Goal: Information Seeking & Learning: Learn about a topic

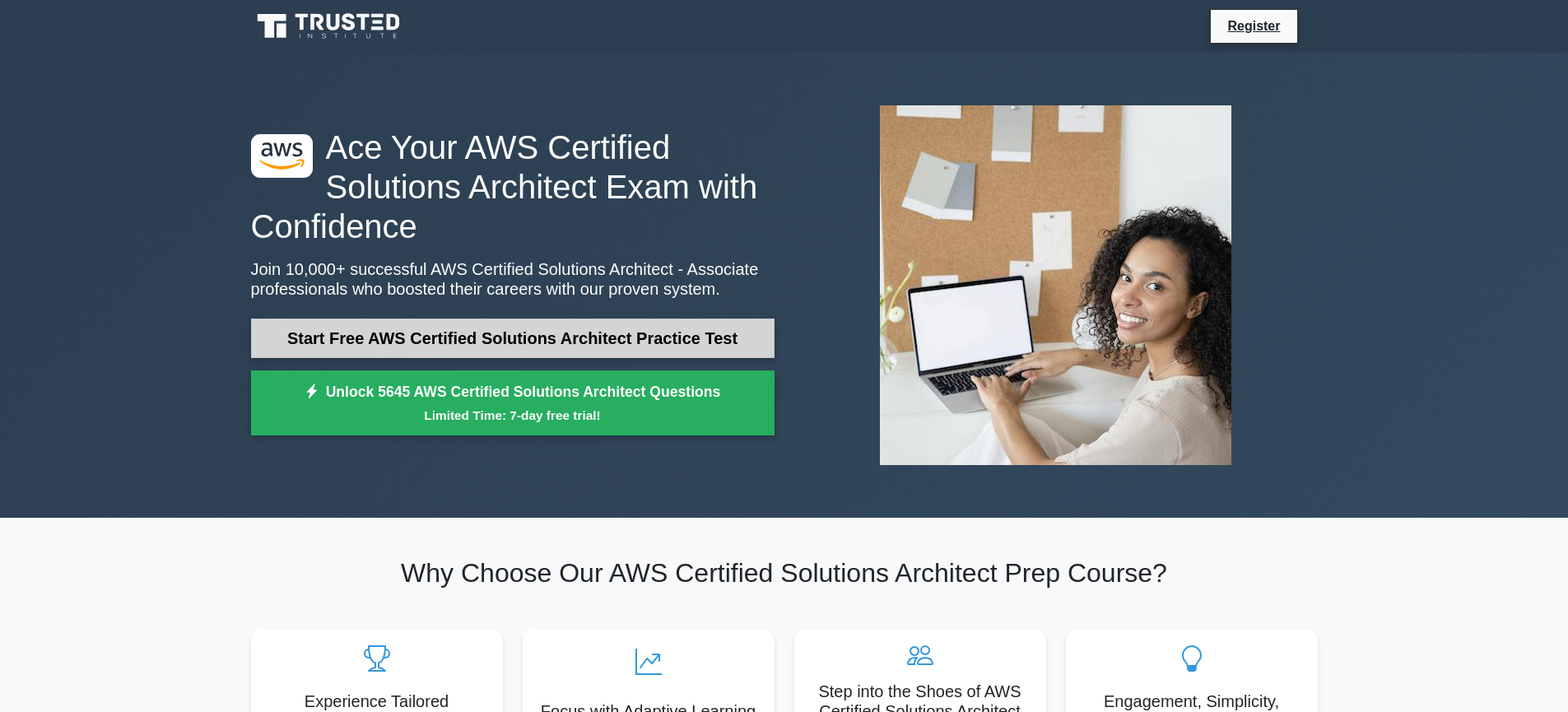
click at [638, 333] on link "Start Free AWS Certified Solutions Architect Practice Test" at bounding box center [513, 339] width 524 height 40
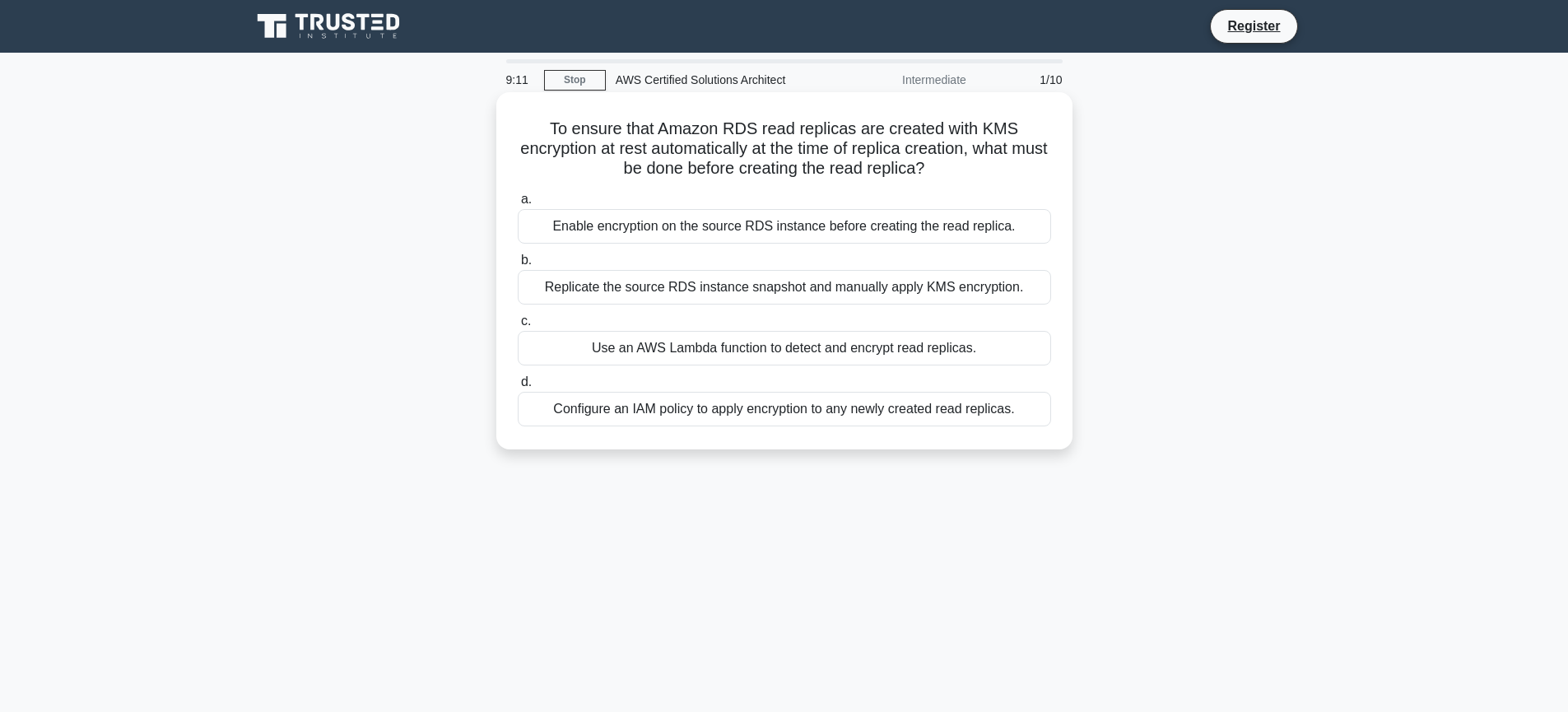
click at [765, 414] on div "Configure an IAM policy to apply encryption to any newly created read replicas." at bounding box center [784, 409] width 534 height 34
click at [518, 388] on input "d. Configure an IAM policy to apply encryption to any newly created read replic…" at bounding box center [518, 382] width 0 height 11
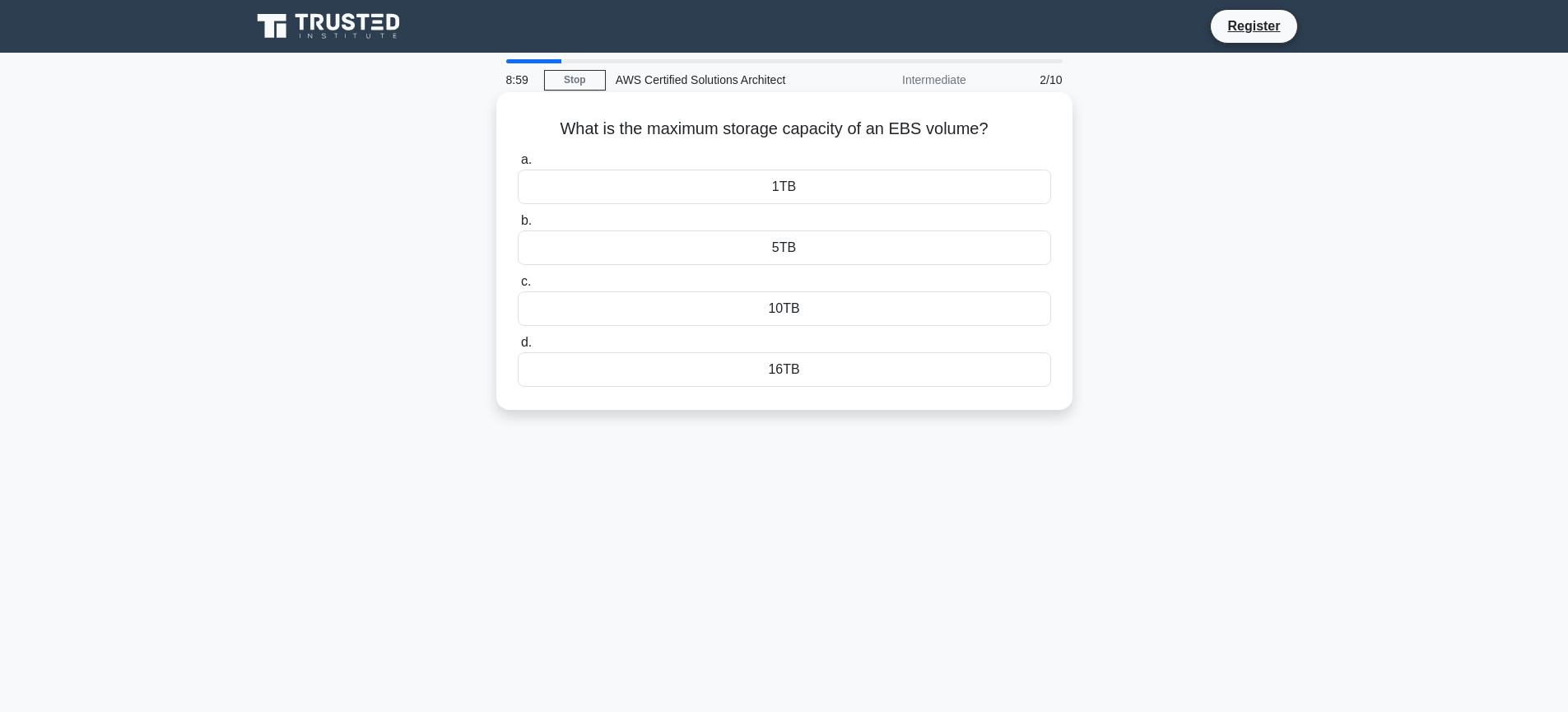
click at [823, 312] on div "10TB" at bounding box center [784, 309] width 534 height 34
click at [518, 287] on input "c. 10TB" at bounding box center [518, 282] width 0 height 11
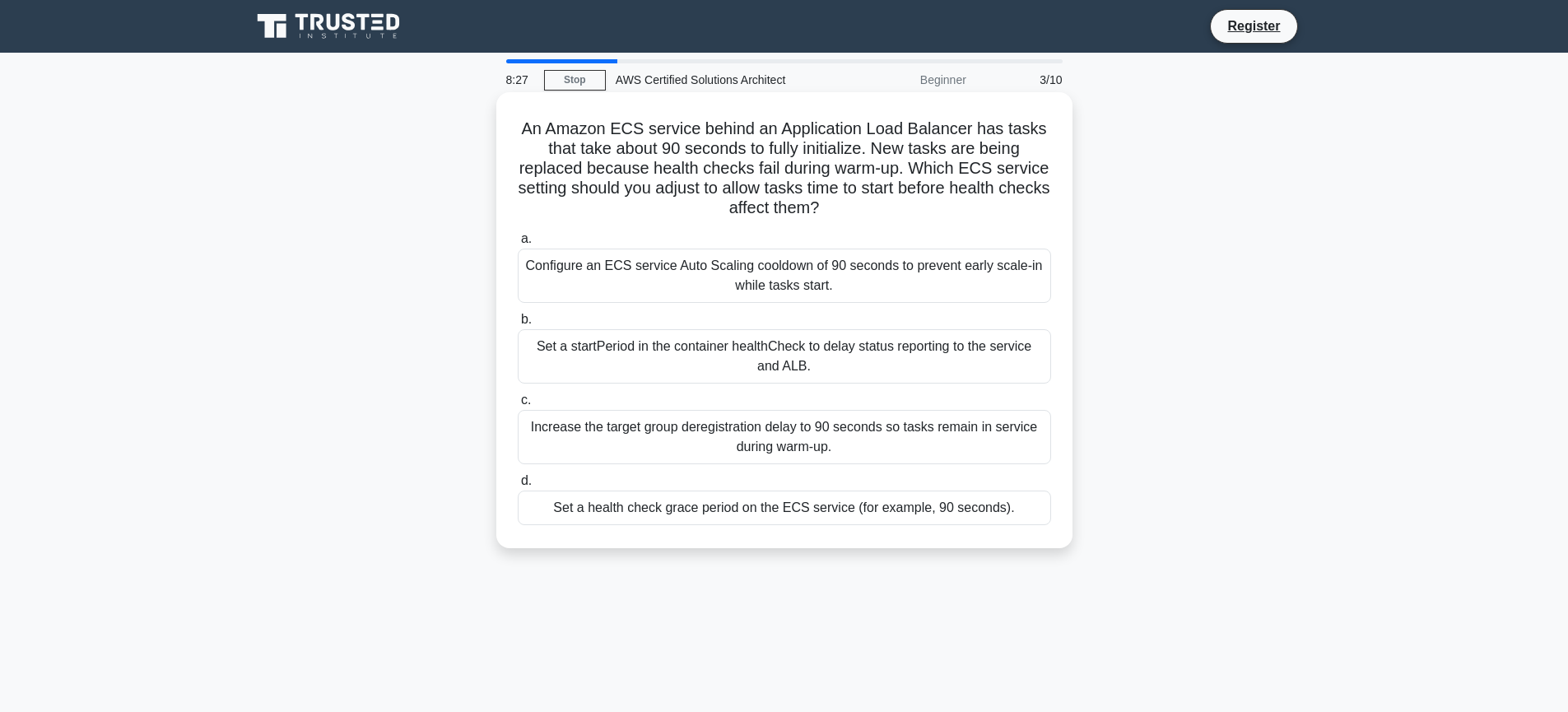
click at [739, 501] on div "Set a health check grace period on the ECS service (for example, 90 seconds)." at bounding box center [784, 508] width 534 height 34
click at [518, 487] on input "d. Set a health check grace period on the ECS service (for example, 90 seconds)." at bounding box center [518, 482] width 0 height 11
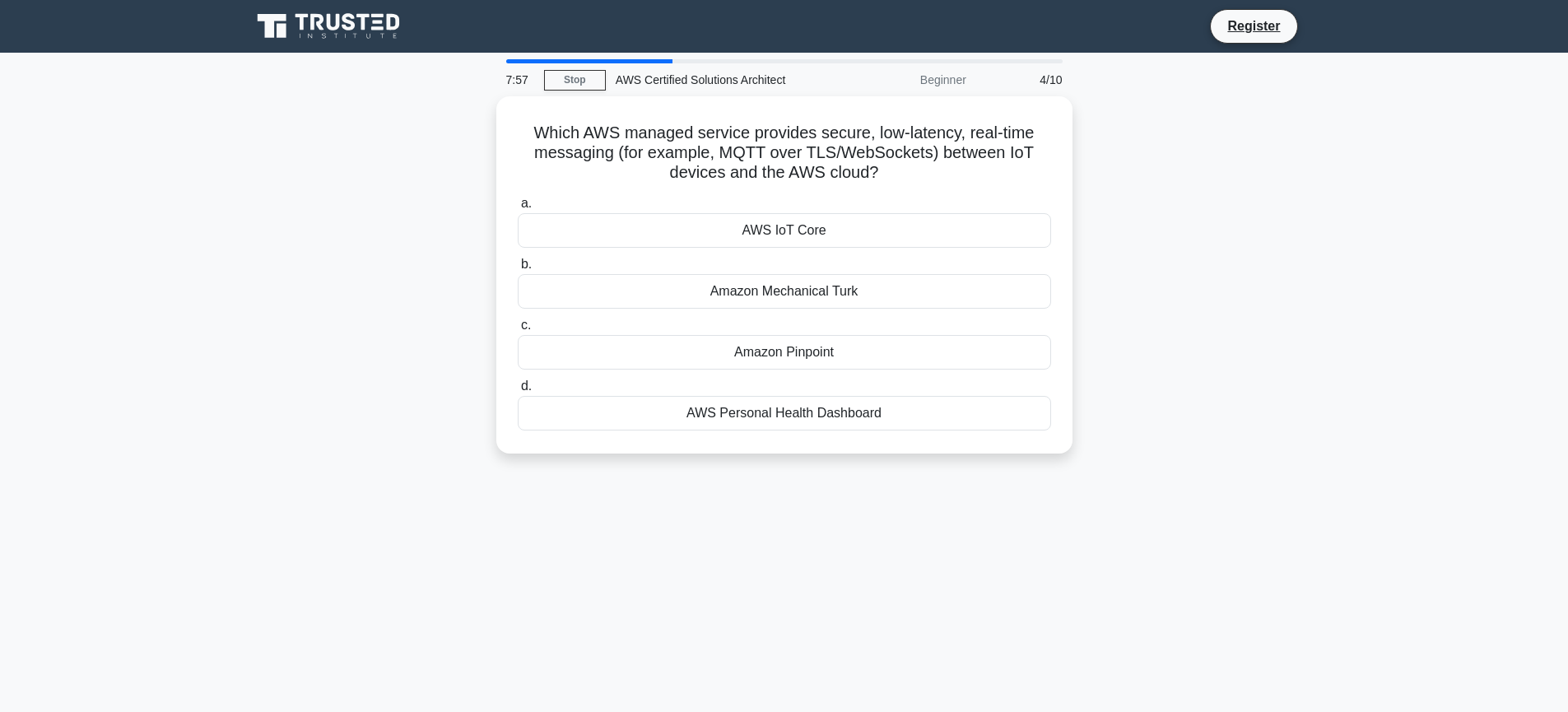
click at [418, 231] on div "Which AWS managed service provides secure, low-latency, real-time messaging (fo…" at bounding box center [784, 285] width 1087 height 377
click at [905, 221] on div "AWS IoT Core" at bounding box center [784, 227] width 534 height 34
click at [518, 205] on input "a. AWS IoT Core" at bounding box center [518, 200] width 0 height 11
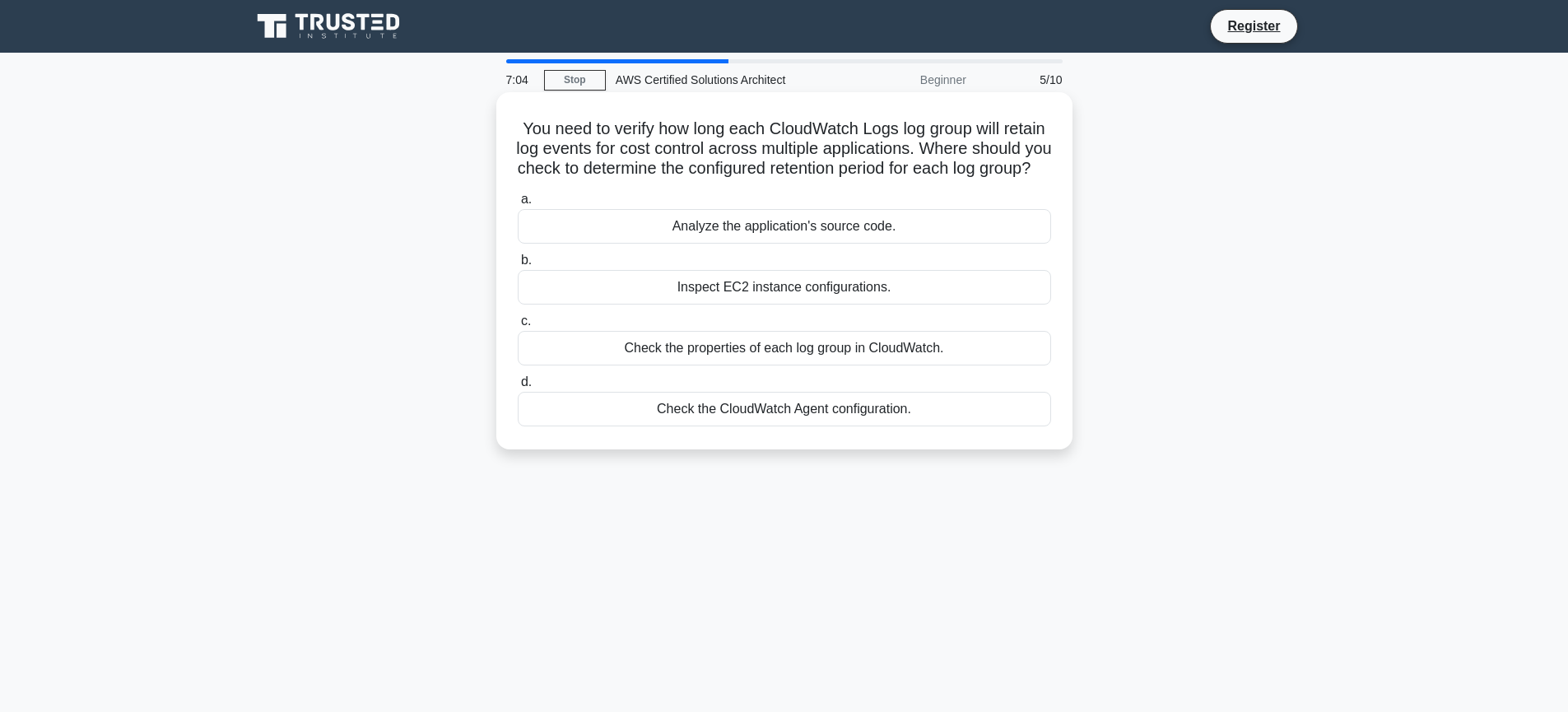
click at [817, 366] on div "Check the properties of each log group in CloudWatch." at bounding box center [784, 348] width 534 height 34
click at [518, 327] on input "c. Check the properties of each log group in CloudWatch." at bounding box center [518, 322] width 0 height 11
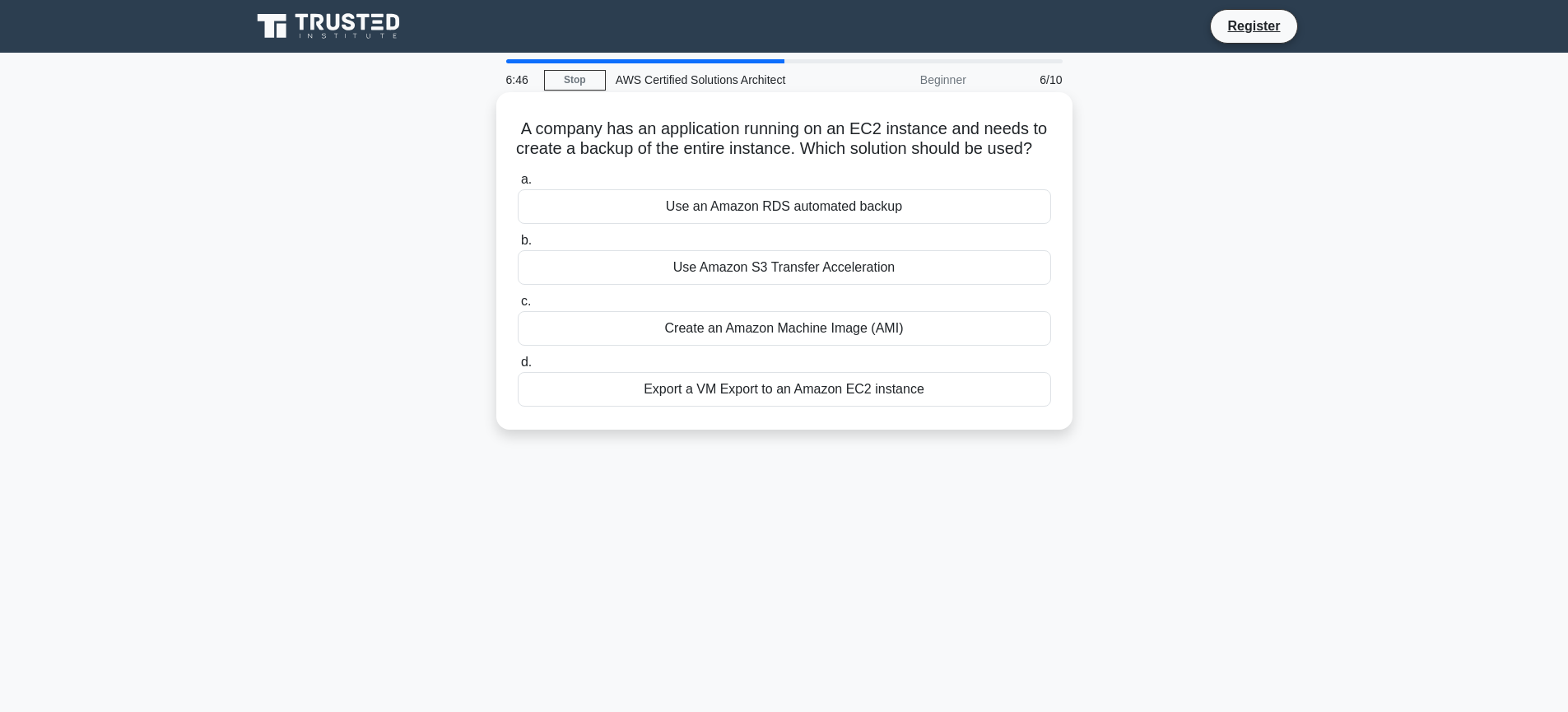
click at [732, 285] on div "Use Amazon S3 Transfer Acceleration" at bounding box center [784, 267] width 534 height 34
click at [518, 247] on input "b. Use Amazon S3 Transfer Acceleration" at bounding box center [518, 241] width 0 height 11
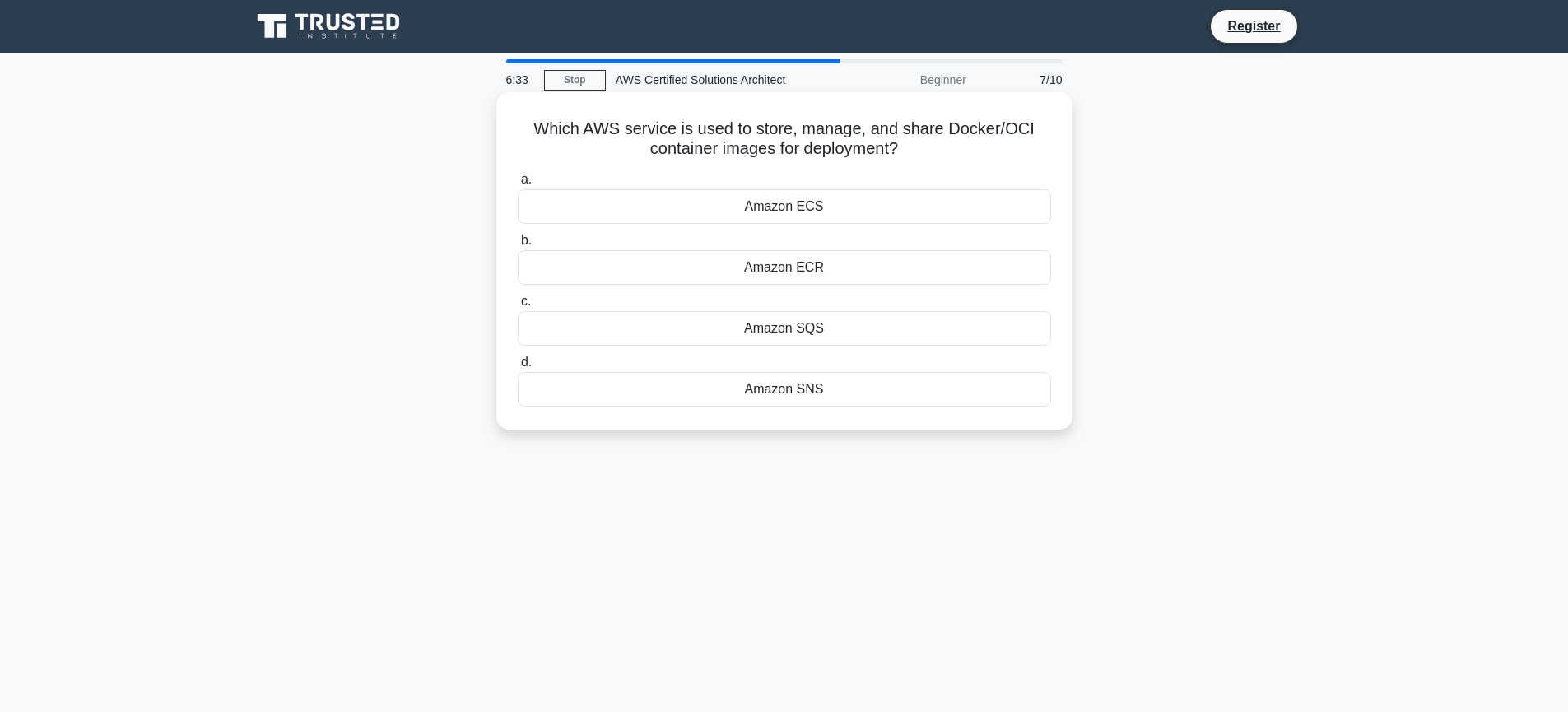
click at [681, 262] on div "Amazon ECR" at bounding box center [784, 267] width 534 height 34
click at [518, 247] on input "b. Amazon ECR" at bounding box center [518, 241] width 0 height 11
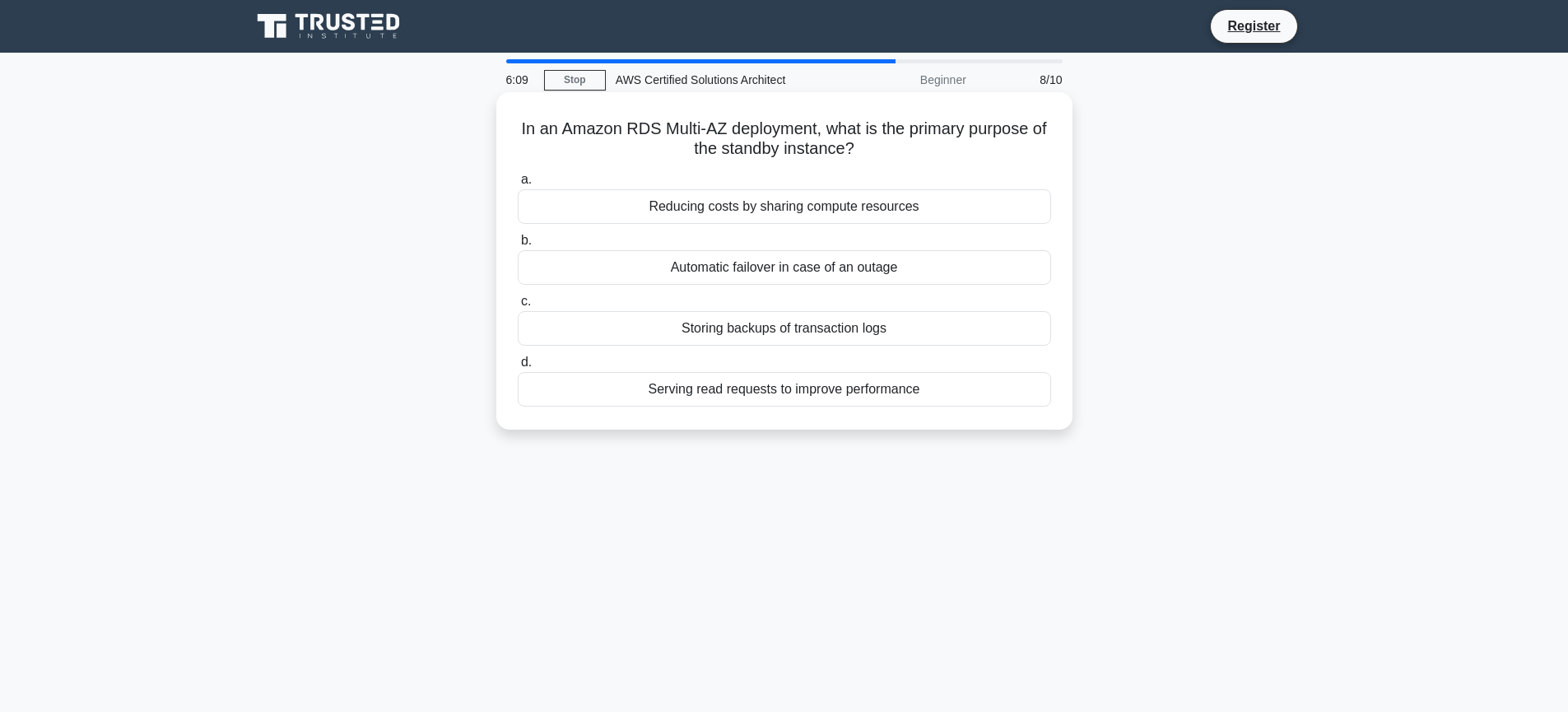
click at [701, 206] on div "Reducing costs by sharing compute resources" at bounding box center [784, 207] width 534 height 34
click at [518, 185] on input "a. Reducing costs by sharing compute resources" at bounding box center [518, 180] width 0 height 11
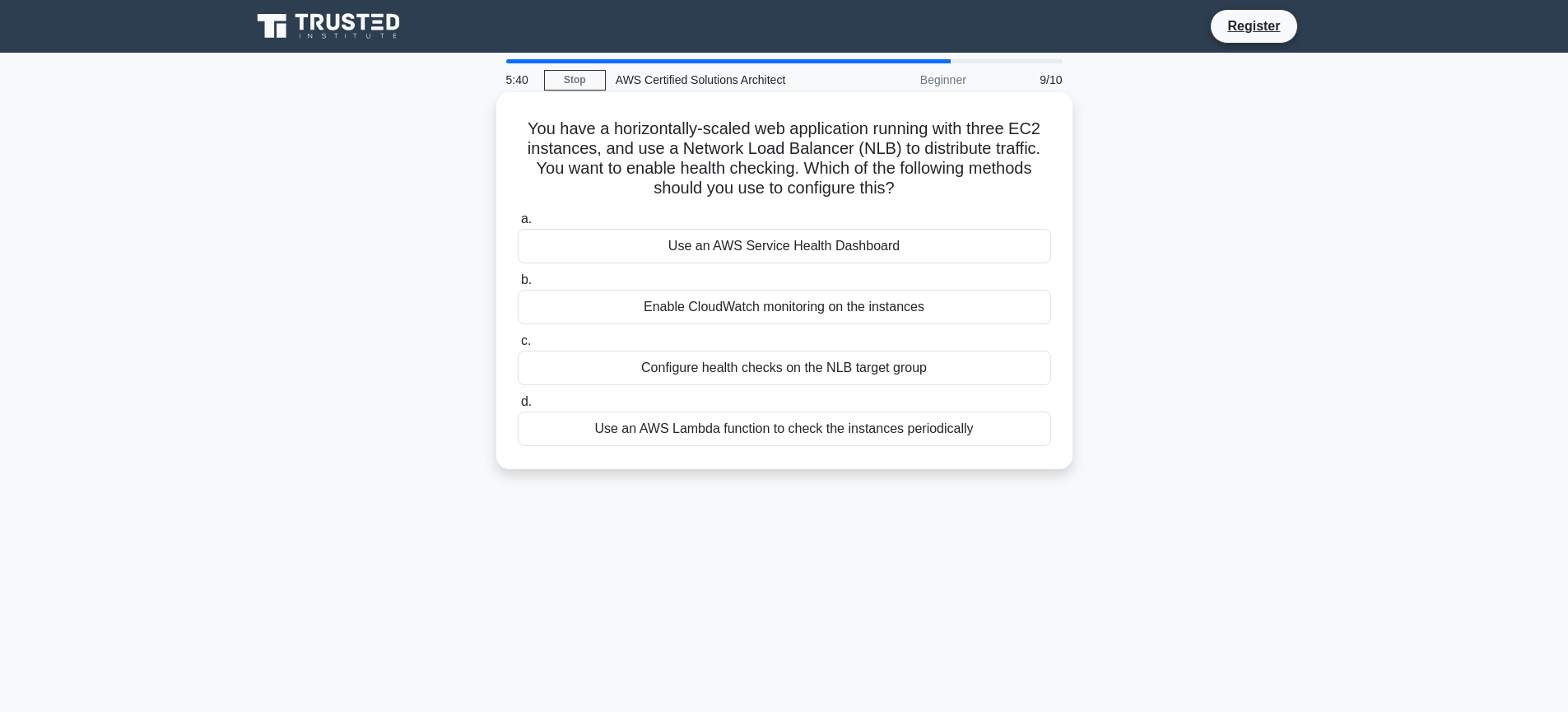
click at [750, 362] on div "Configure health checks on the NLB target group" at bounding box center [784, 368] width 534 height 34
click at [518, 347] on input "c. Configure health checks on the NLB target group" at bounding box center [518, 342] width 0 height 11
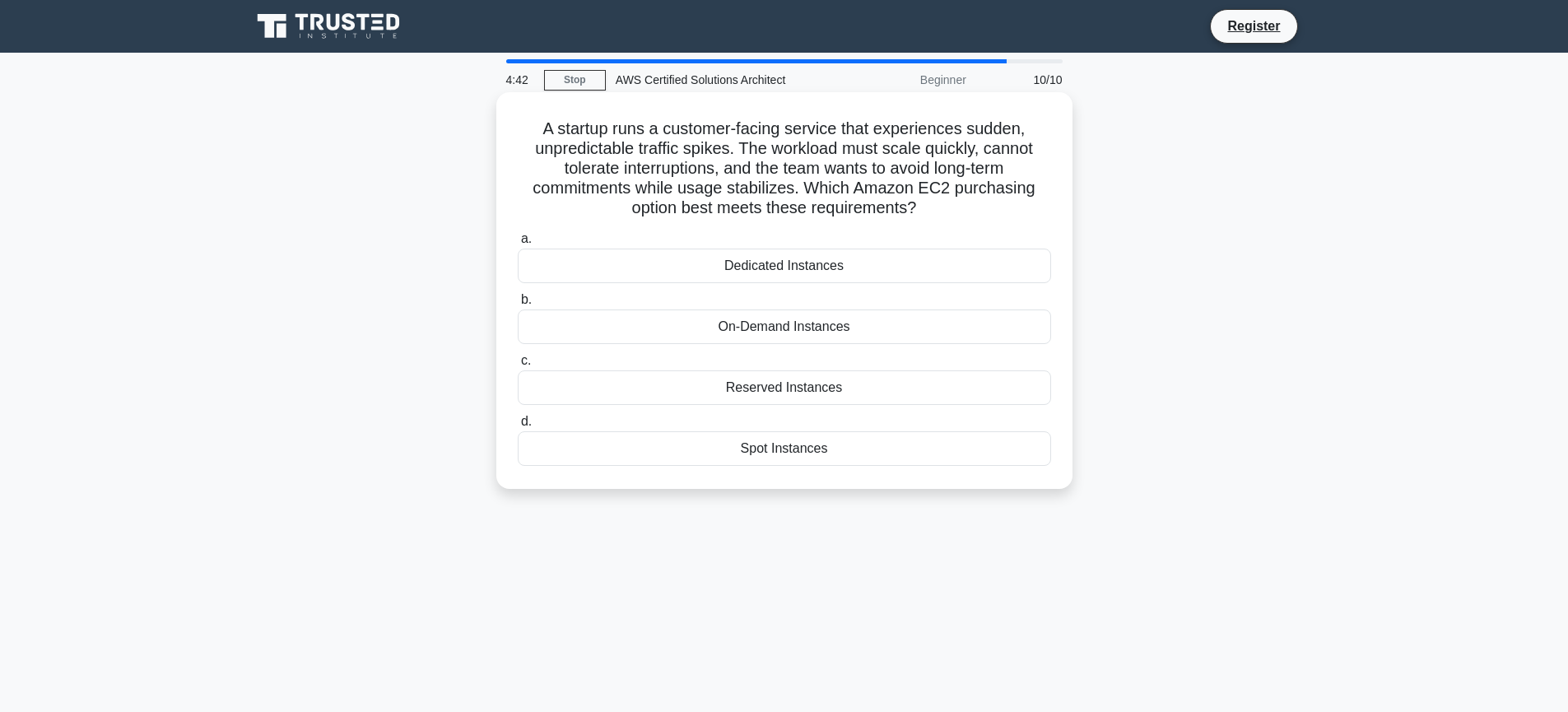
click at [852, 322] on div "On-Demand Instances" at bounding box center [784, 327] width 534 height 34
click at [518, 305] on input "b. On-Demand Instances" at bounding box center [518, 300] width 0 height 11
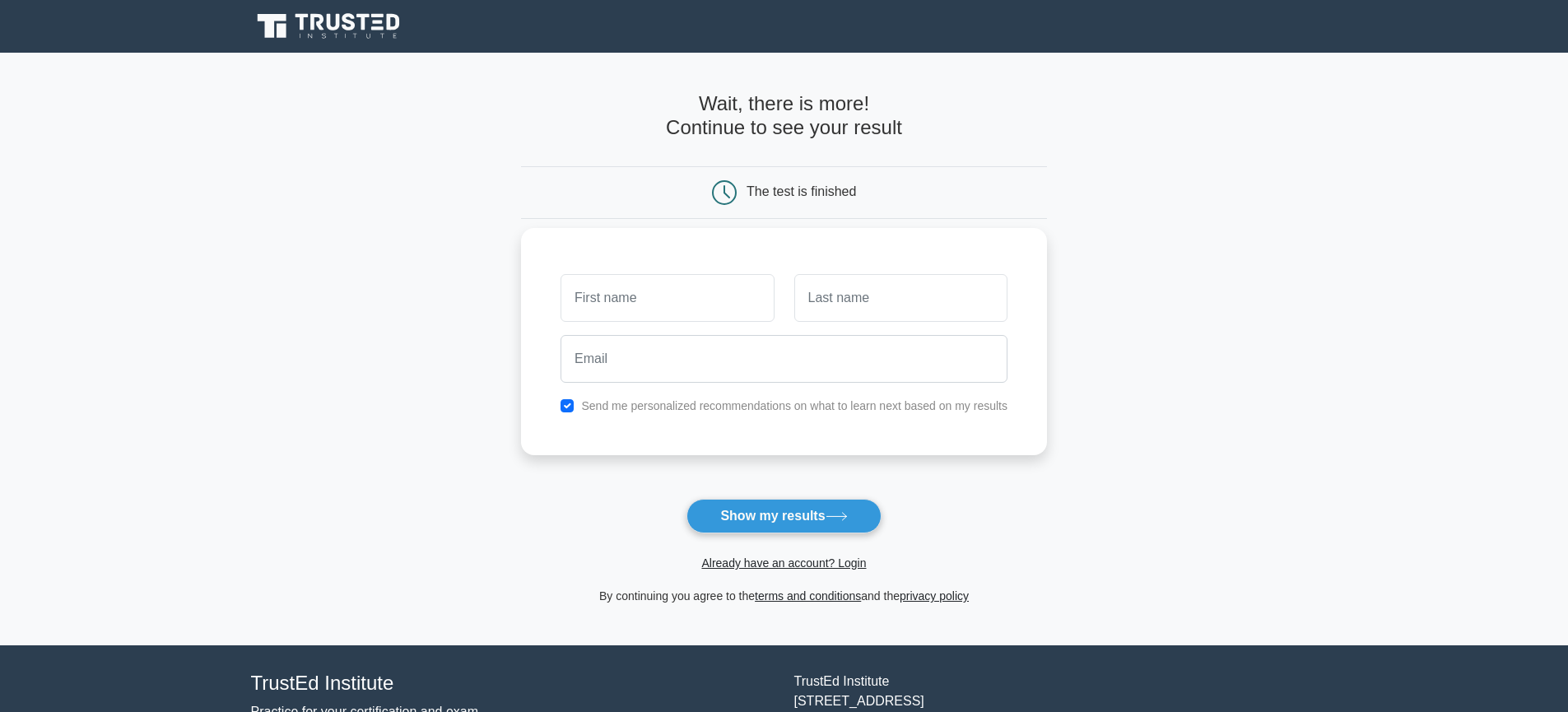
click at [733, 405] on label "Send me personalized recommendations on what to learn next based on my results" at bounding box center [794, 406] width 426 height 14
click at [565, 405] on input "checkbox" at bounding box center [567, 406] width 14 height 14
checkbox input "false"
click at [662, 290] on input "text" at bounding box center [667, 298] width 213 height 48
type input "dsfsdf"
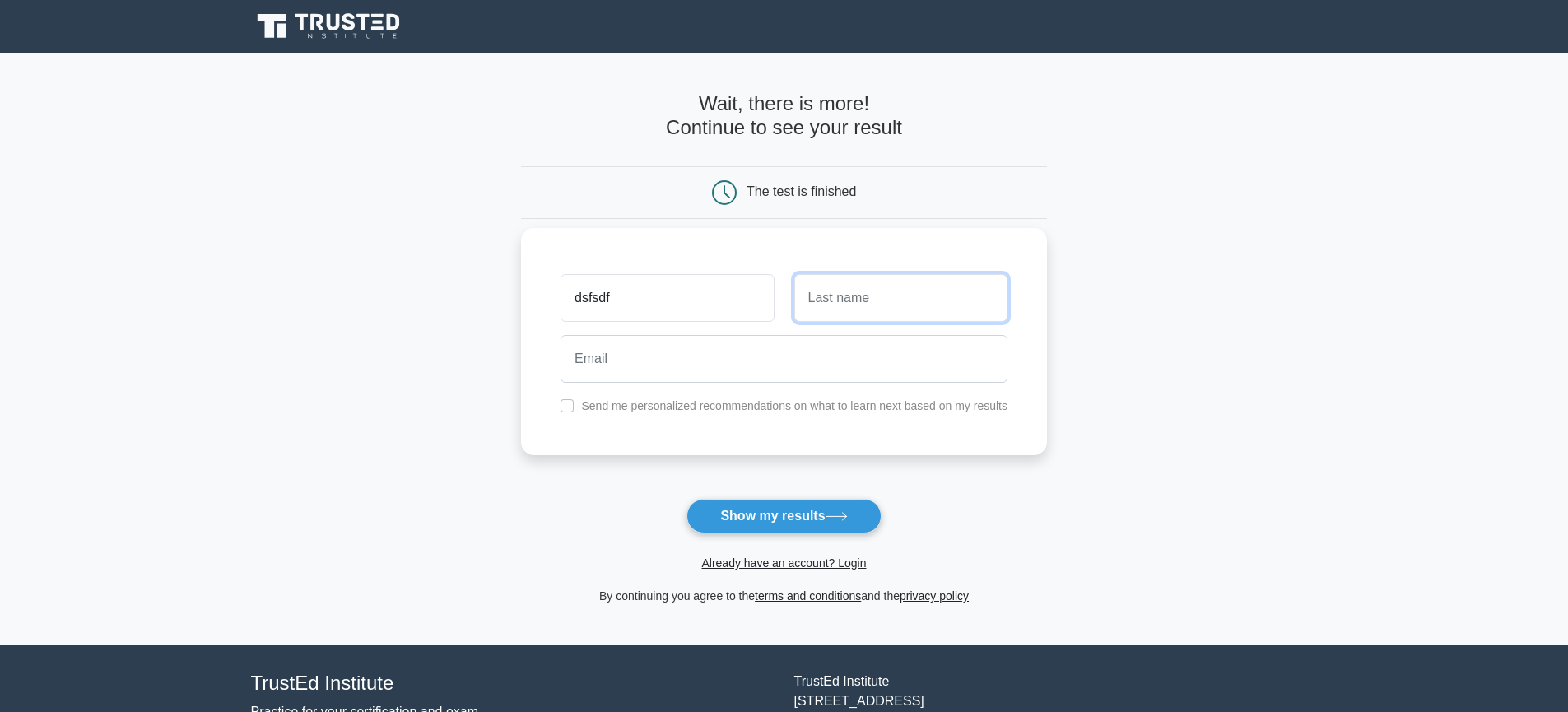
click at [873, 301] on input "text" at bounding box center [901, 298] width 213 height 48
type input "sdfsdf"
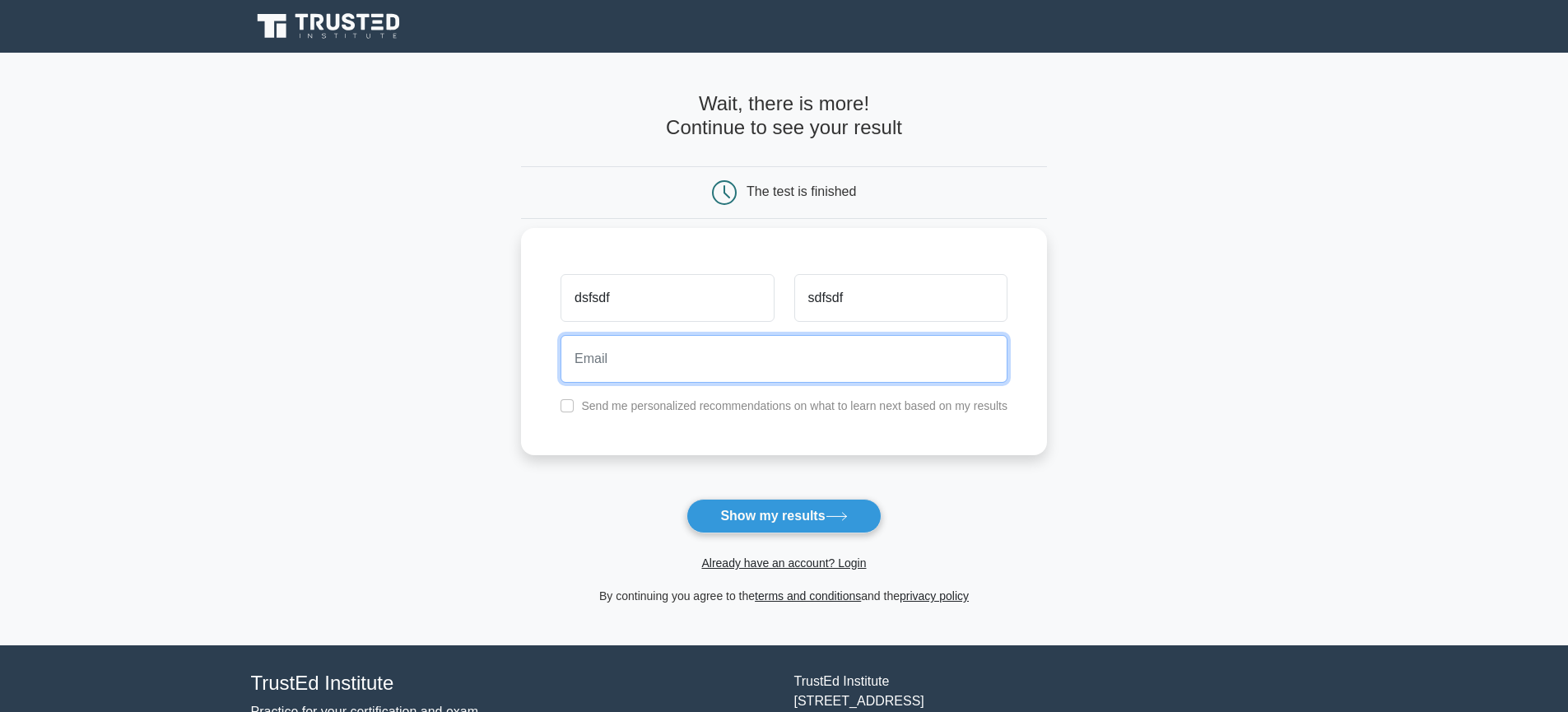
click at [761, 355] on input "email" at bounding box center [784, 359] width 447 height 48
type input "asdasd@asd.com"
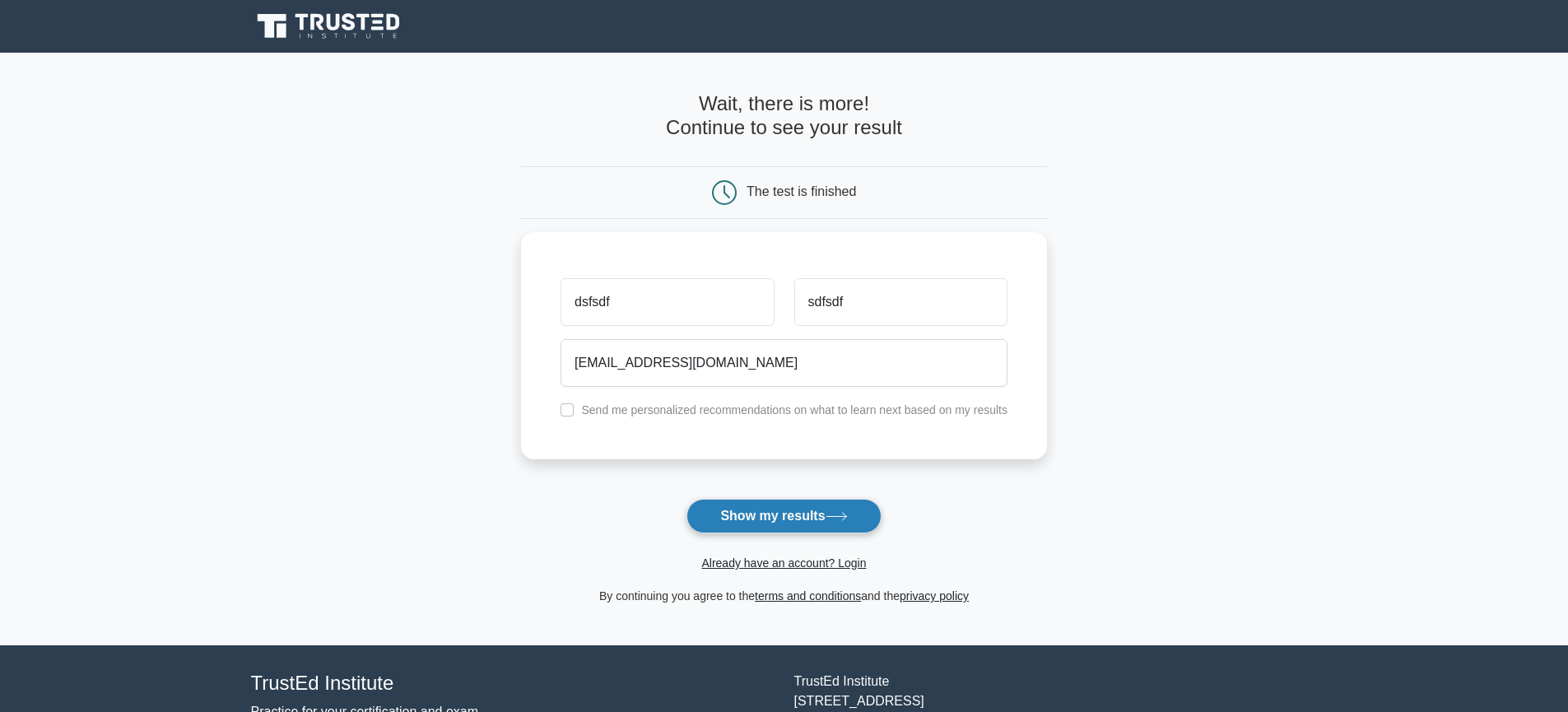
click at [726, 526] on button "Show my results" at bounding box center [783, 516] width 194 height 34
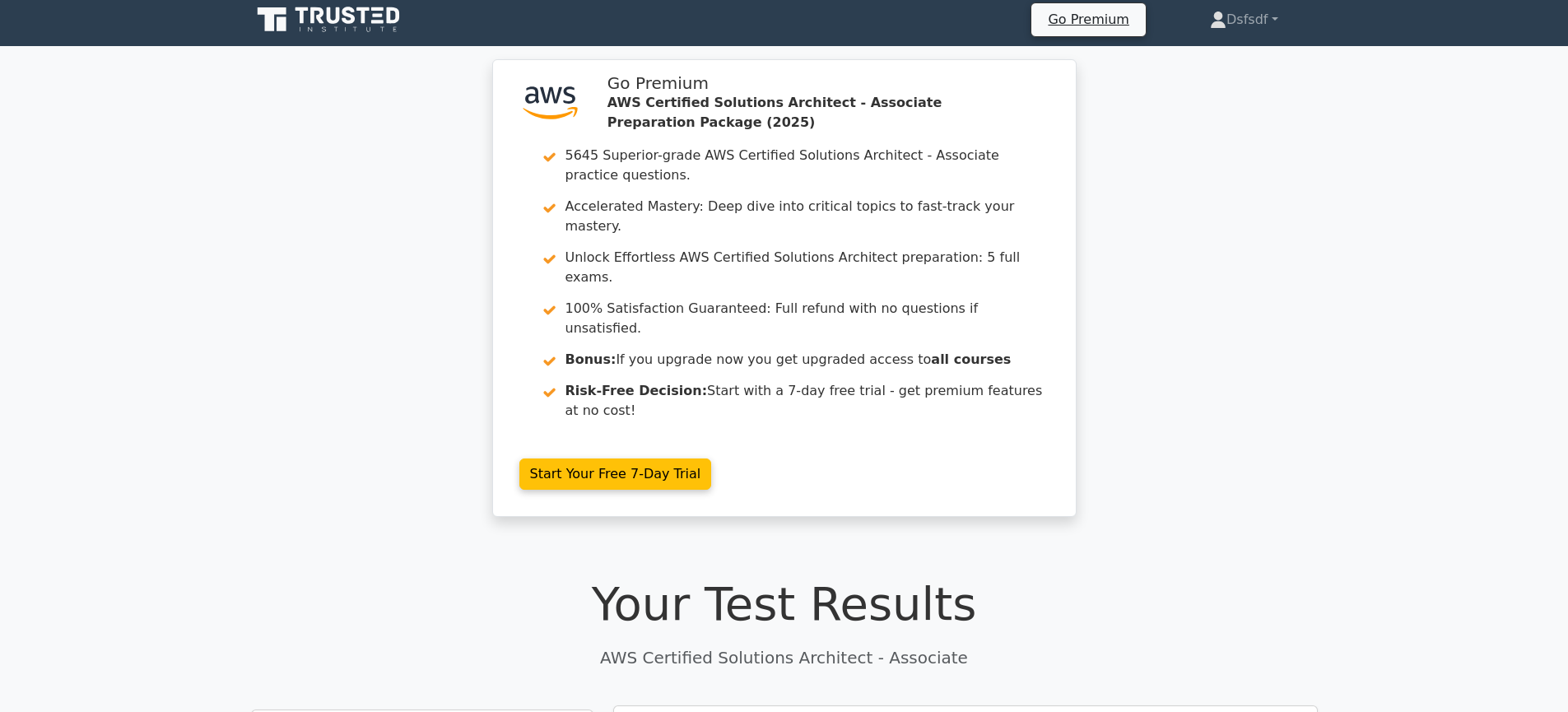
scroll to position [395, 0]
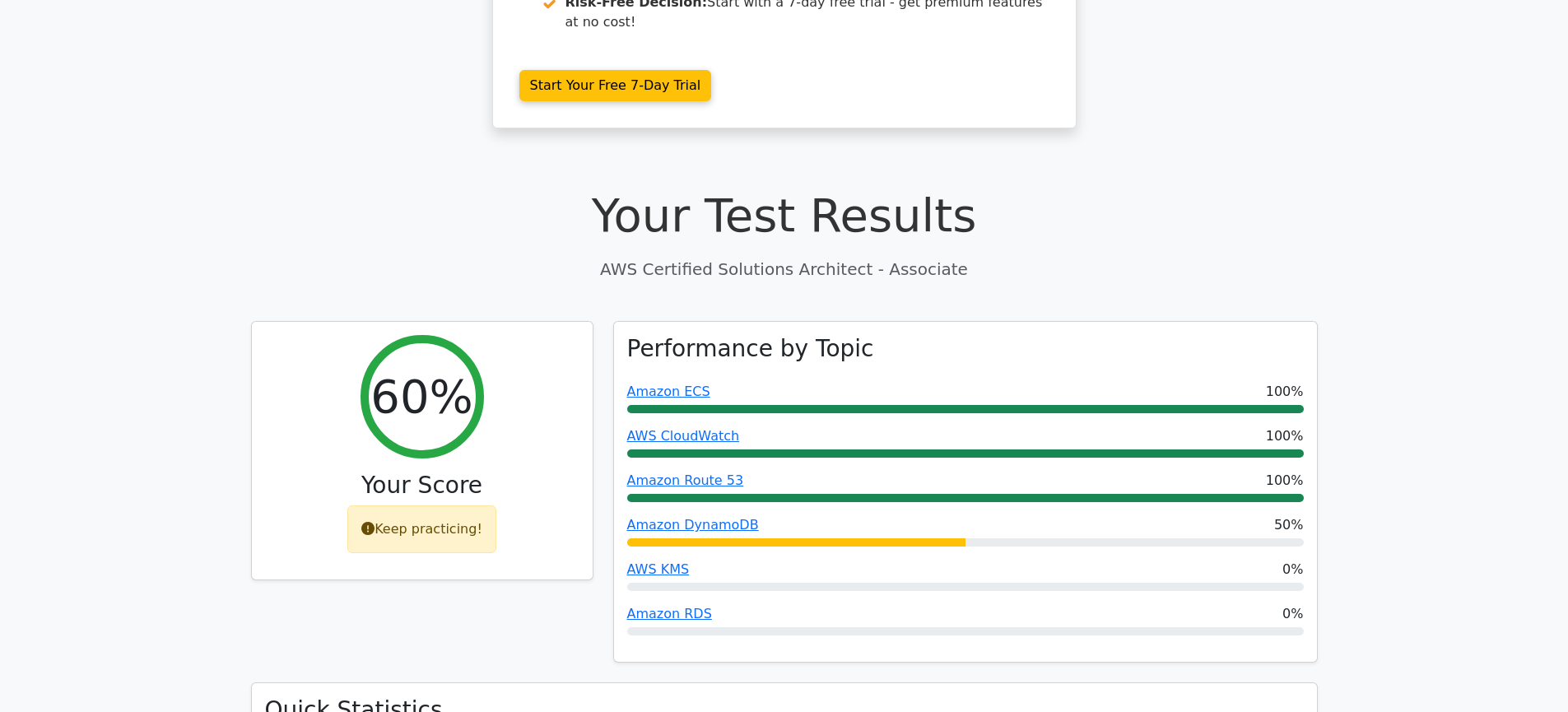
click at [495, 556] on div "60% Your Score Keep practicing!" at bounding box center [422, 501] width 362 height 362
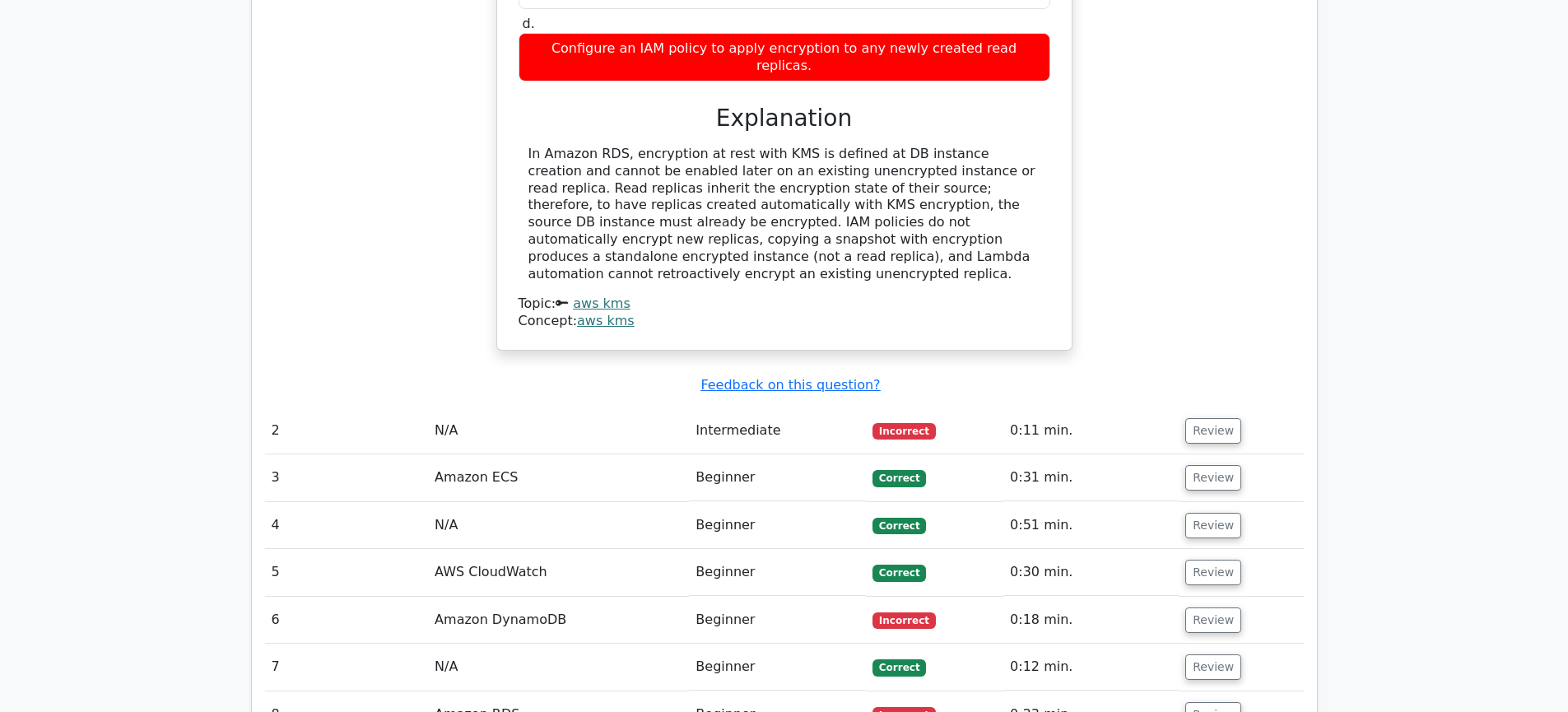
scroll to position [1779, 0]
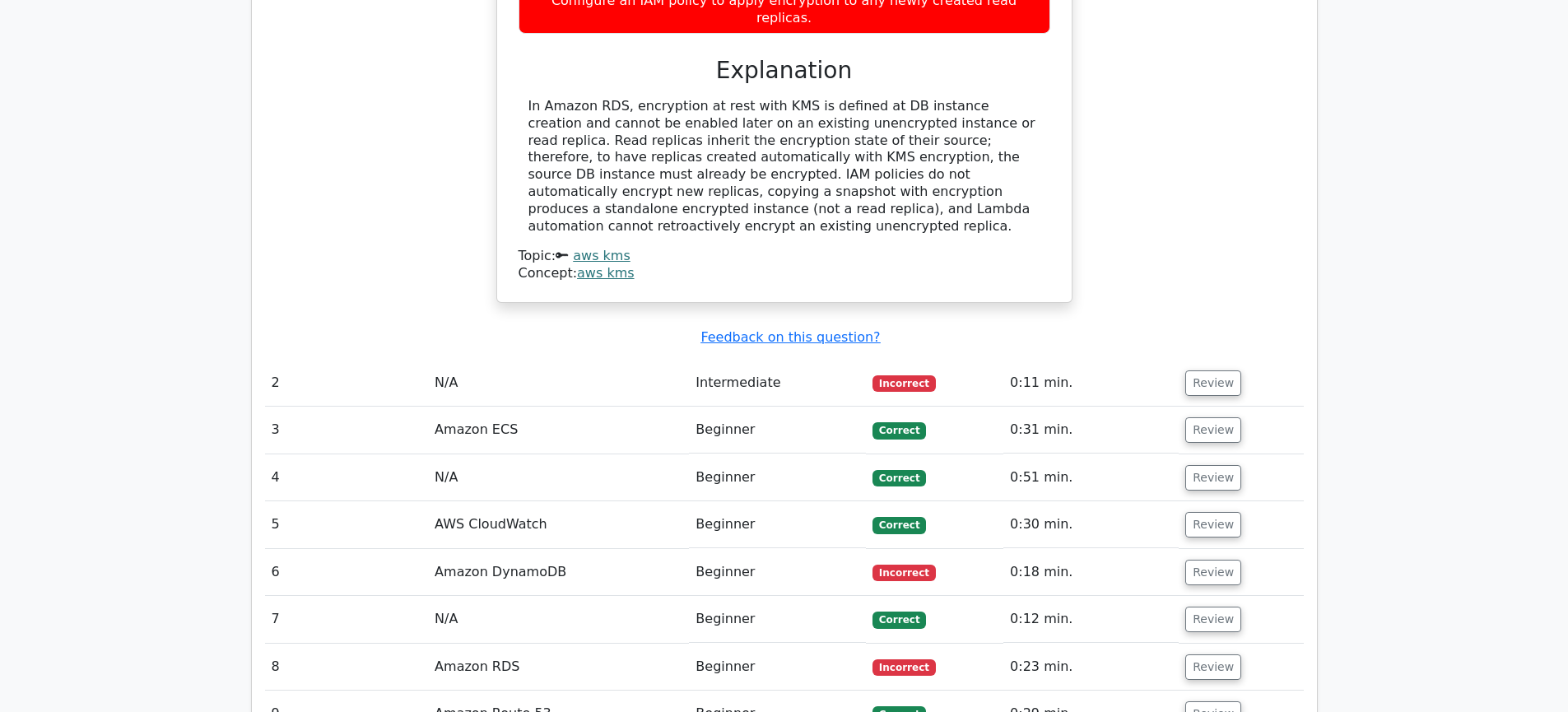
click at [664, 407] on td "Amazon ECS" at bounding box center [558, 430] width 261 height 47
click at [1193, 370] on button "Review" at bounding box center [1213, 383] width 56 height 25
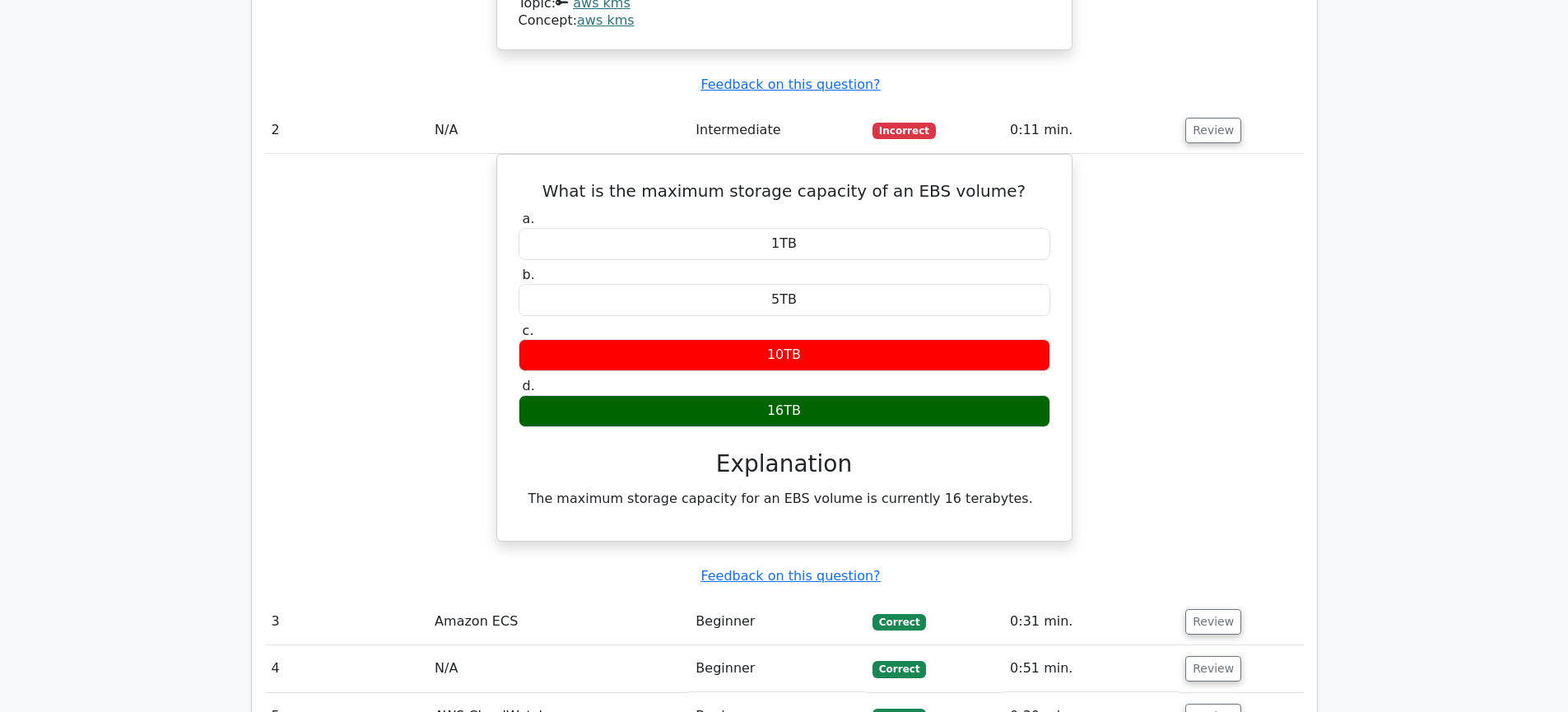
scroll to position [2075, 0]
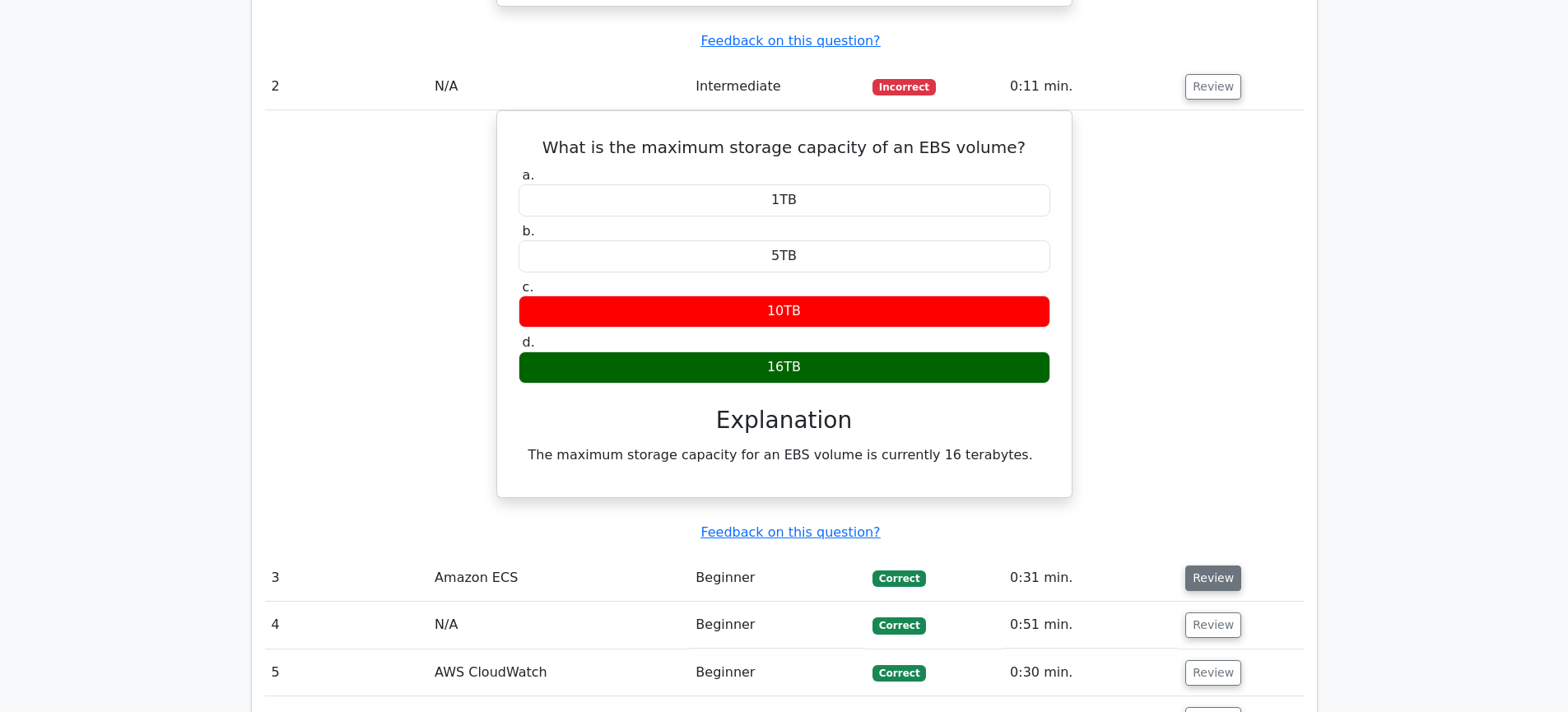
click at [1223, 566] on button "Review" at bounding box center [1213, 578] width 56 height 25
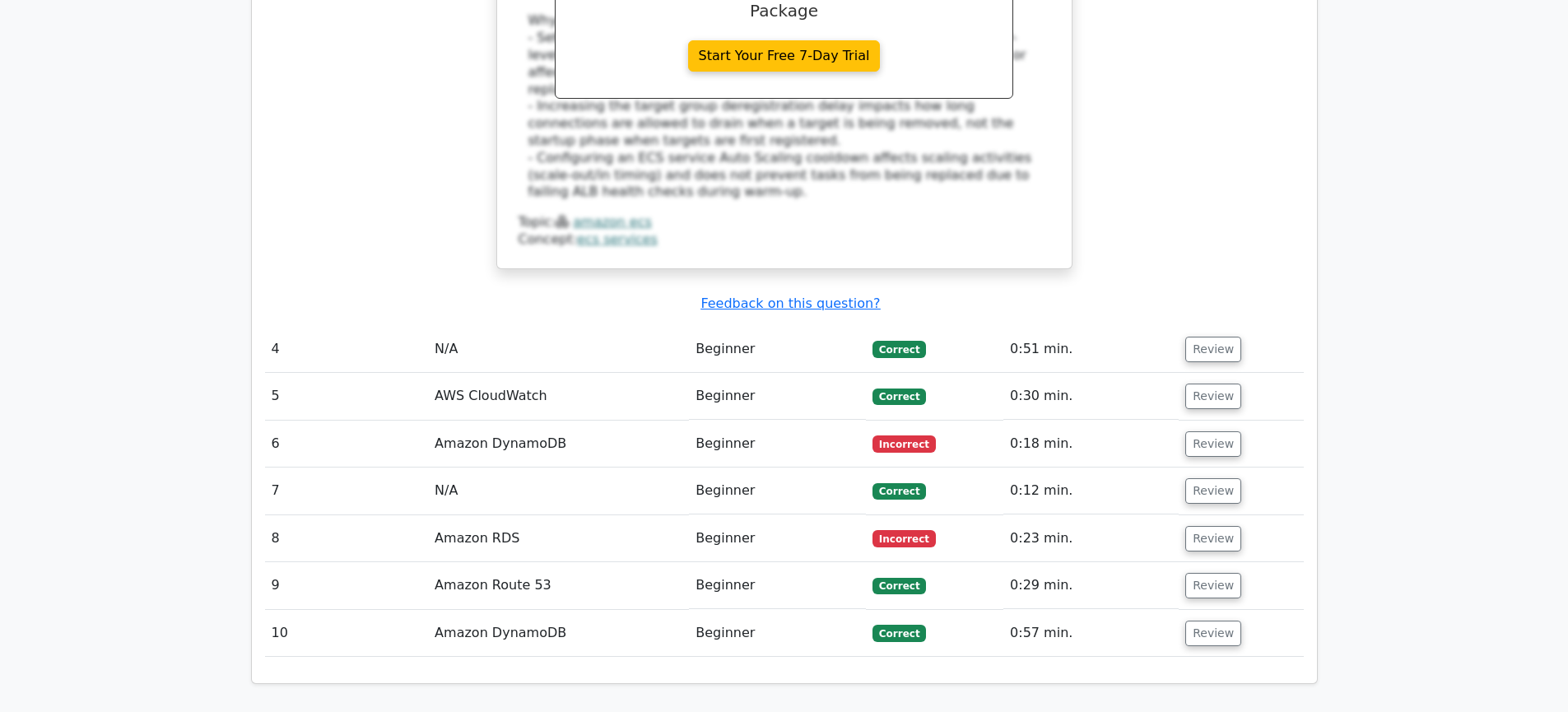
scroll to position [3261, 0]
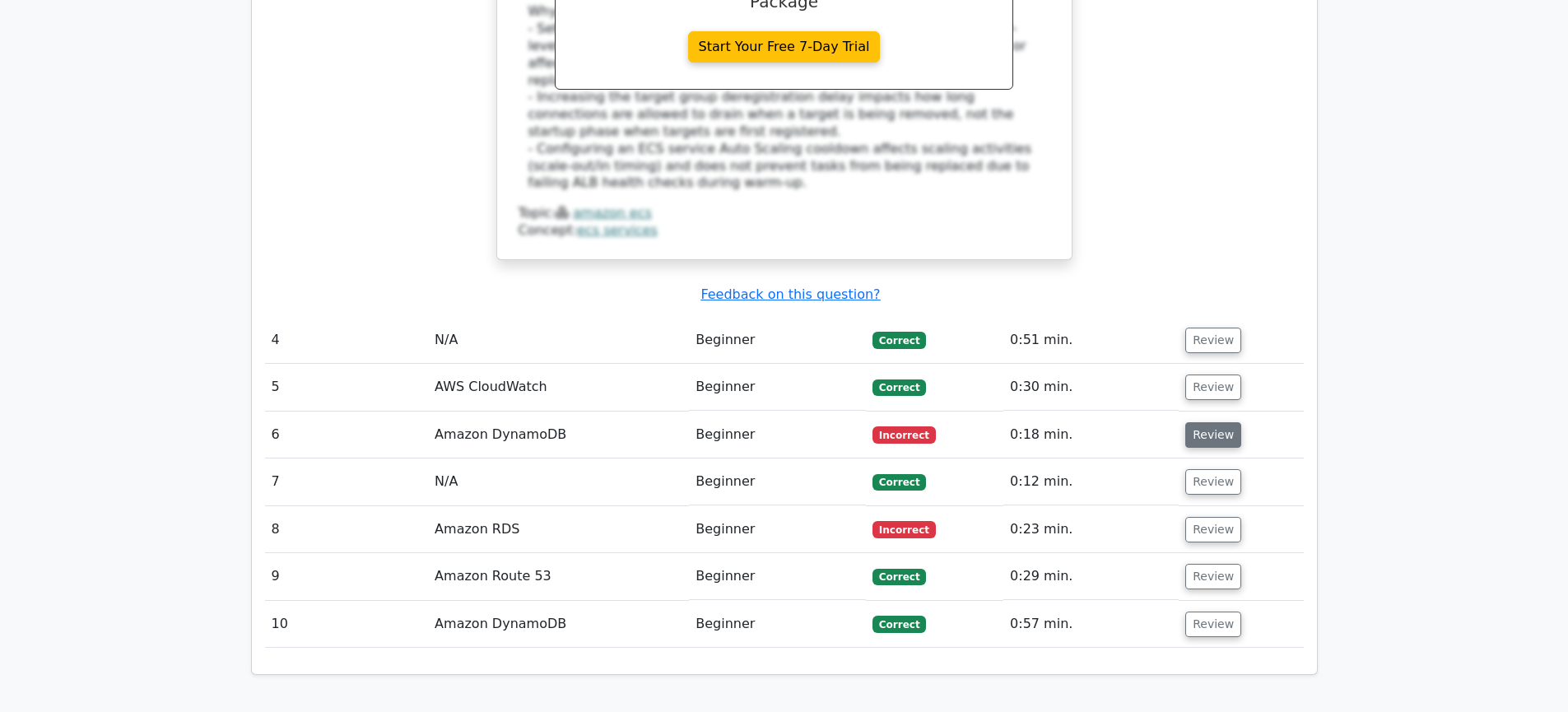
click at [1215, 423] on button "Review" at bounding box center [1213, 436] width 56 height 25
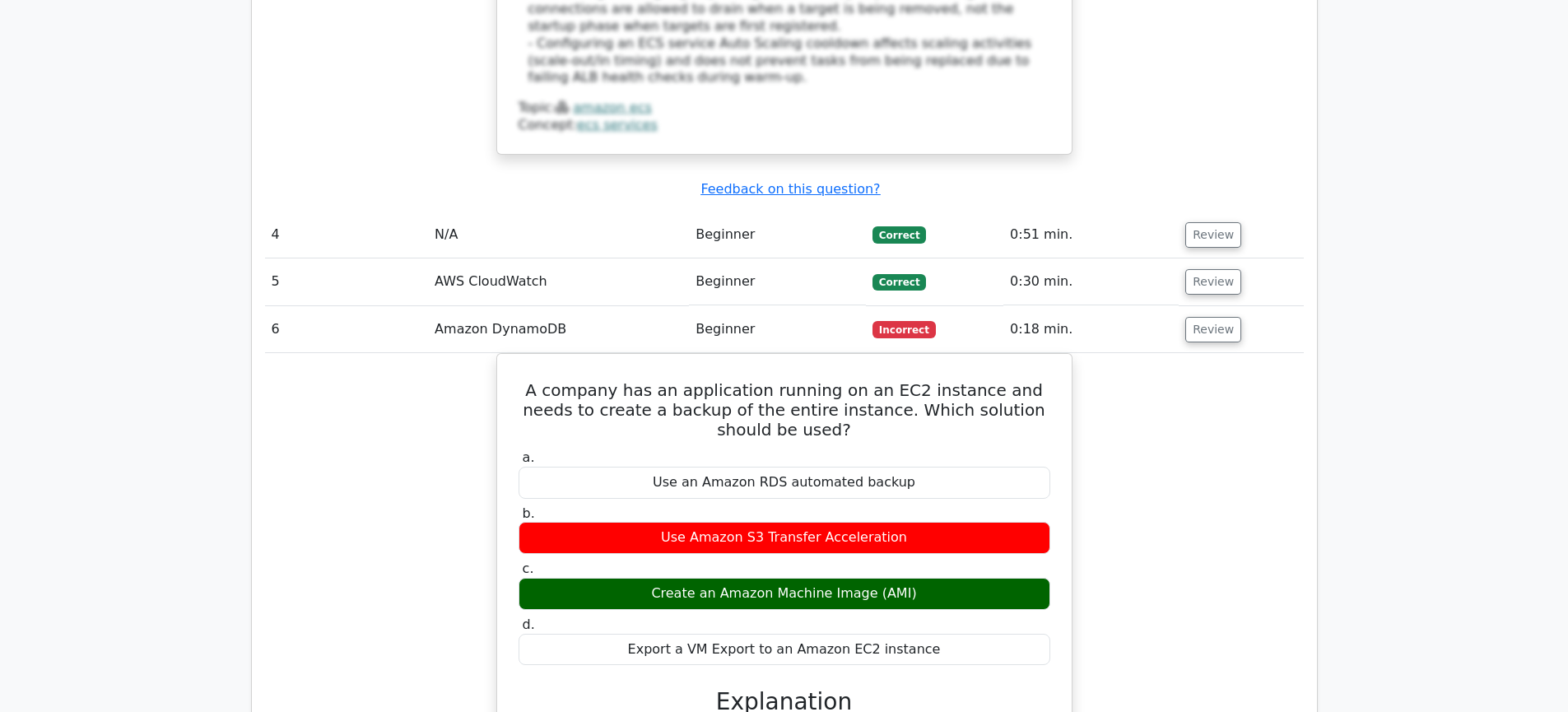
scroll to position [3953, 0]
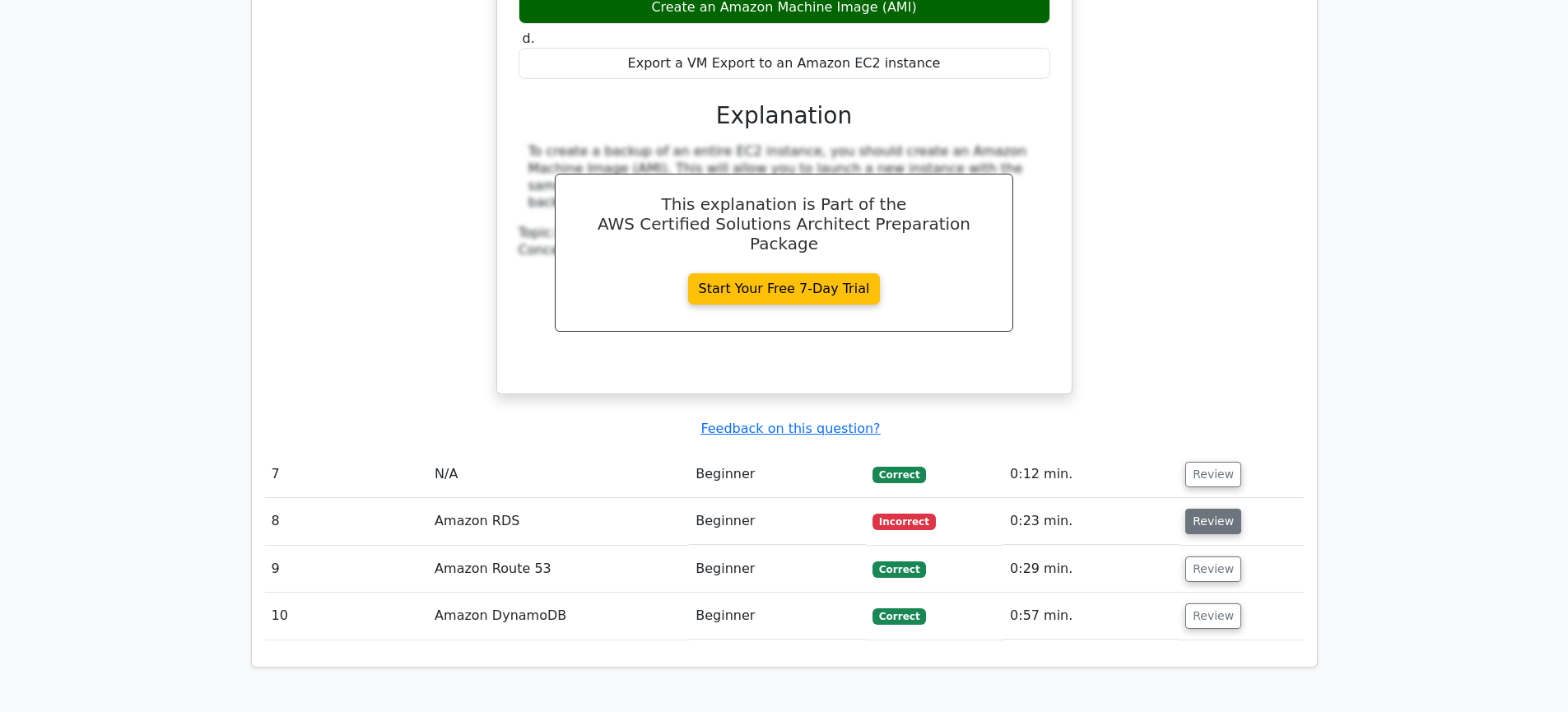
click at [1199, 509] on button "Review" at bounding box center [1213, 521] width 56 height 25
